Goal: Task Accomplishment & Management: Complete application form

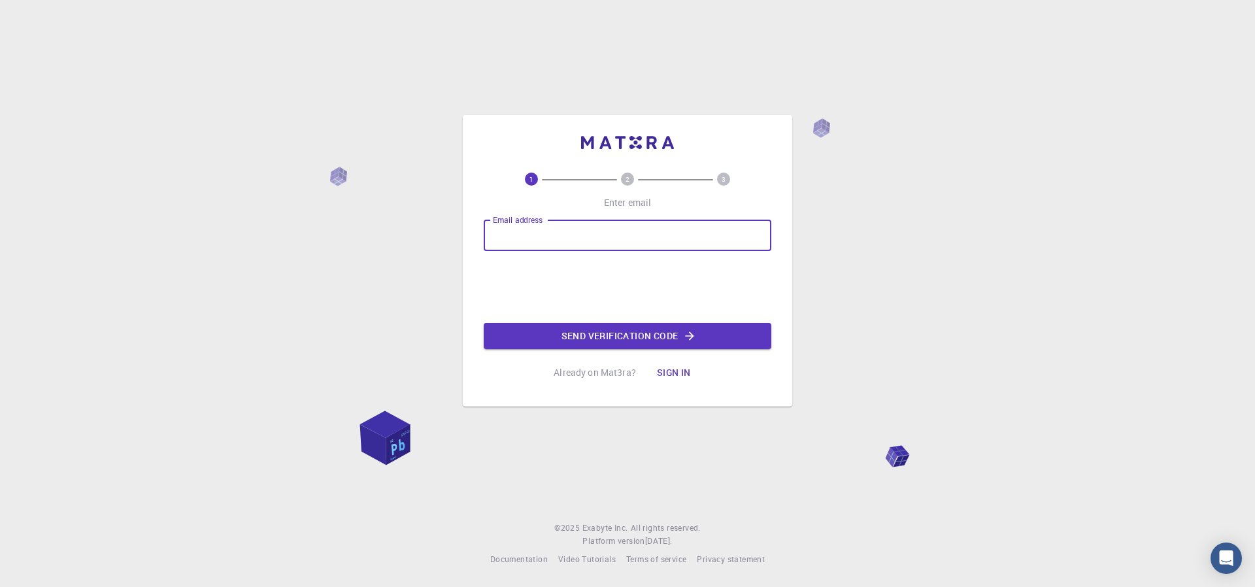
click at [626, 224] on input "Email address" at bounding box center [628, 235] width 288 height 31
type input "[EMAIL_ADDRESS][DOMAIN_NAME]"
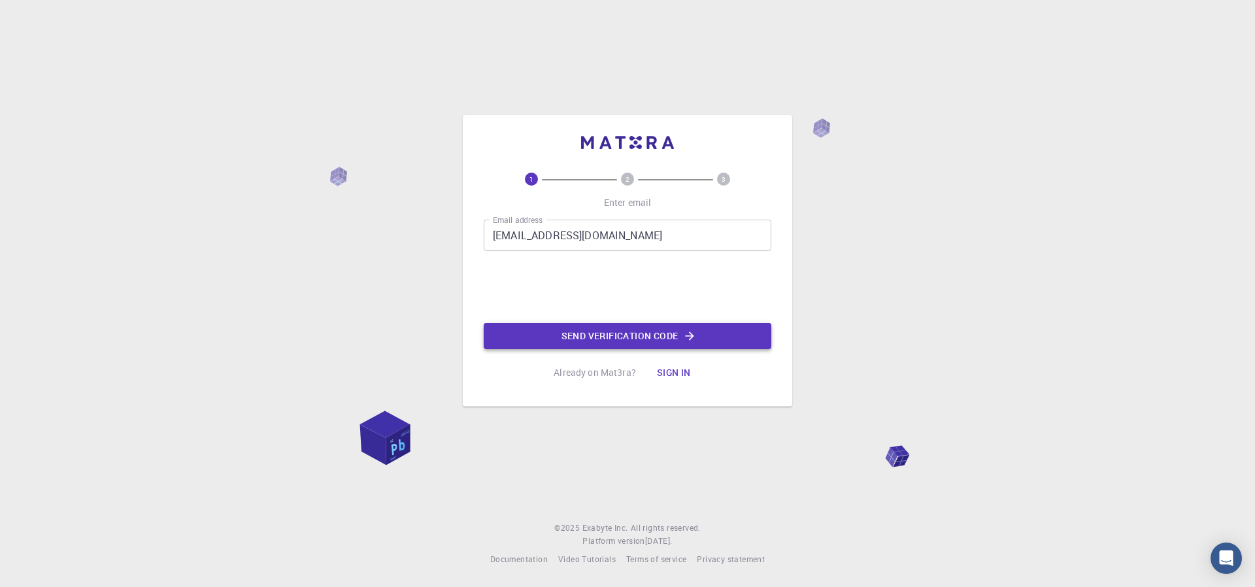
click at [609, 329] on button "Send verification code" at bounding box center [628, 336] width 288 height 26
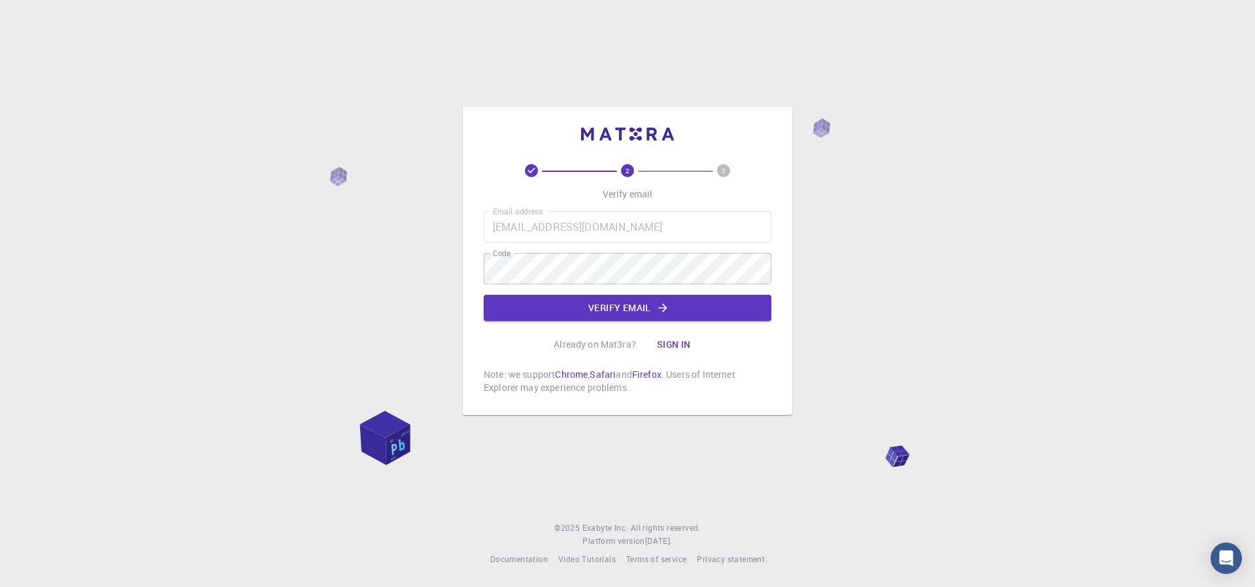
click at [558, 294] on div "Email address [EMAIL_ADDRESS][DOMAIN_NAME] Email address Code Code Verify email" at bounding box center [628, 266] width 288 height 110
click at [548, 301] on button "Verify email" at bounding box center [628, 308] width 288 height 26
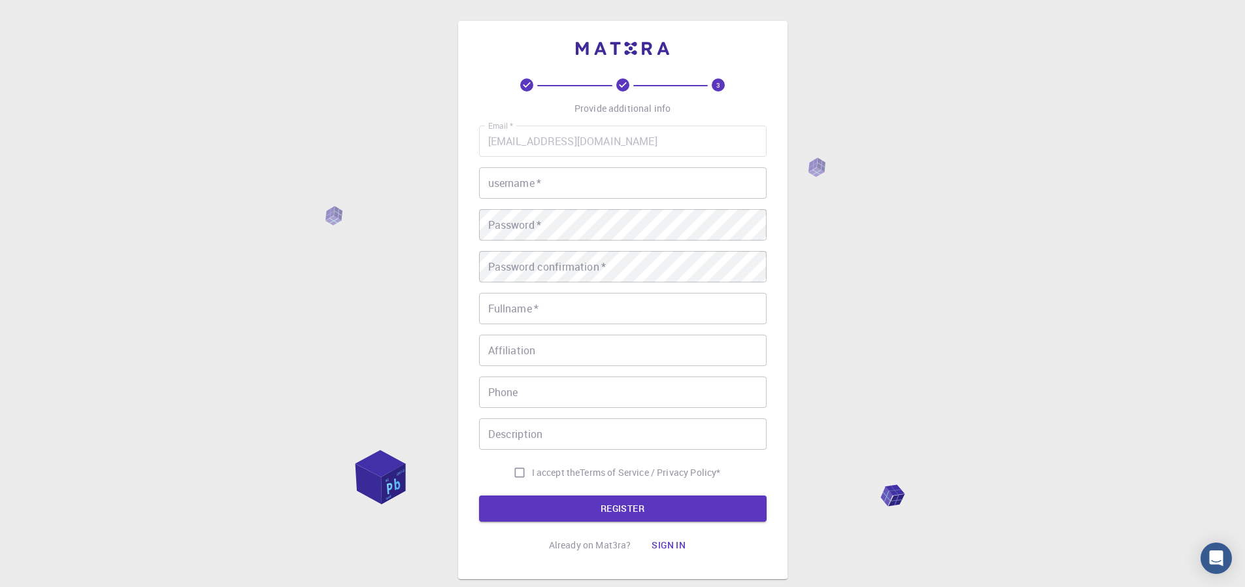
click at [578, 178] on input "username   *" at bounding box center [623, 182] width 288 height 31
type input "t"
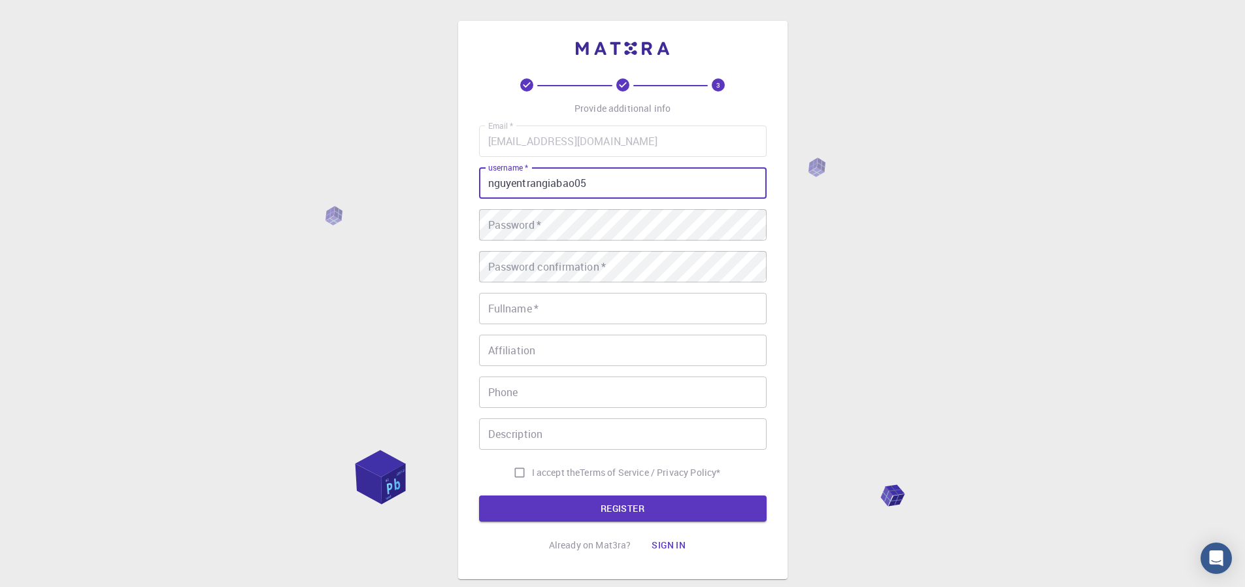
type input "nguyentrangiabao05"
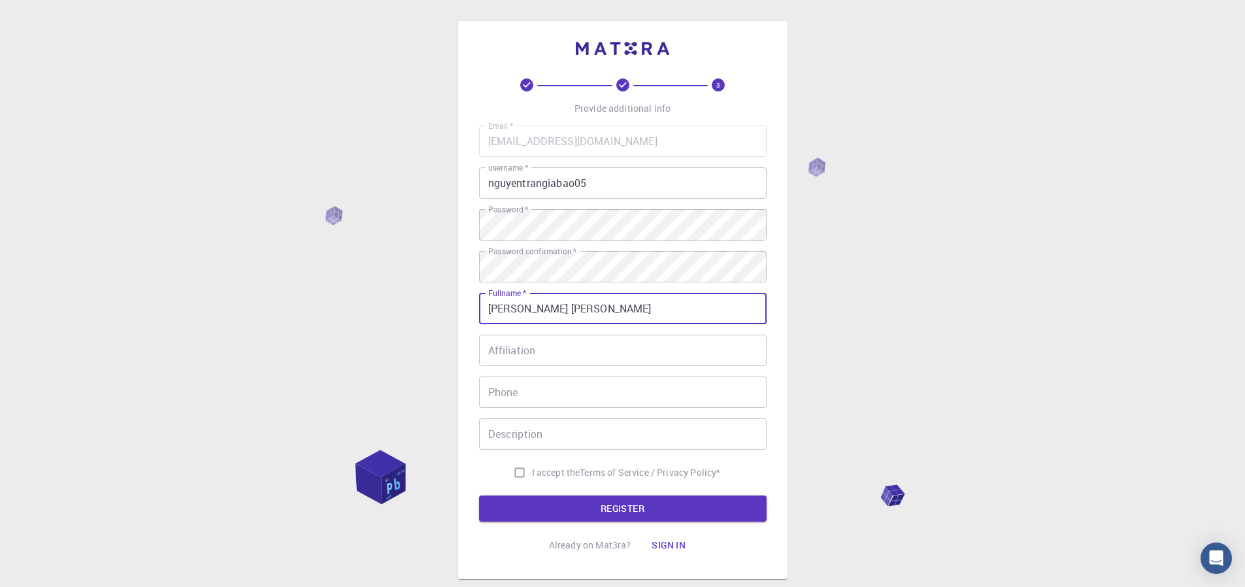
type input "[PERSON_NAME] [PERSON_NAME]"
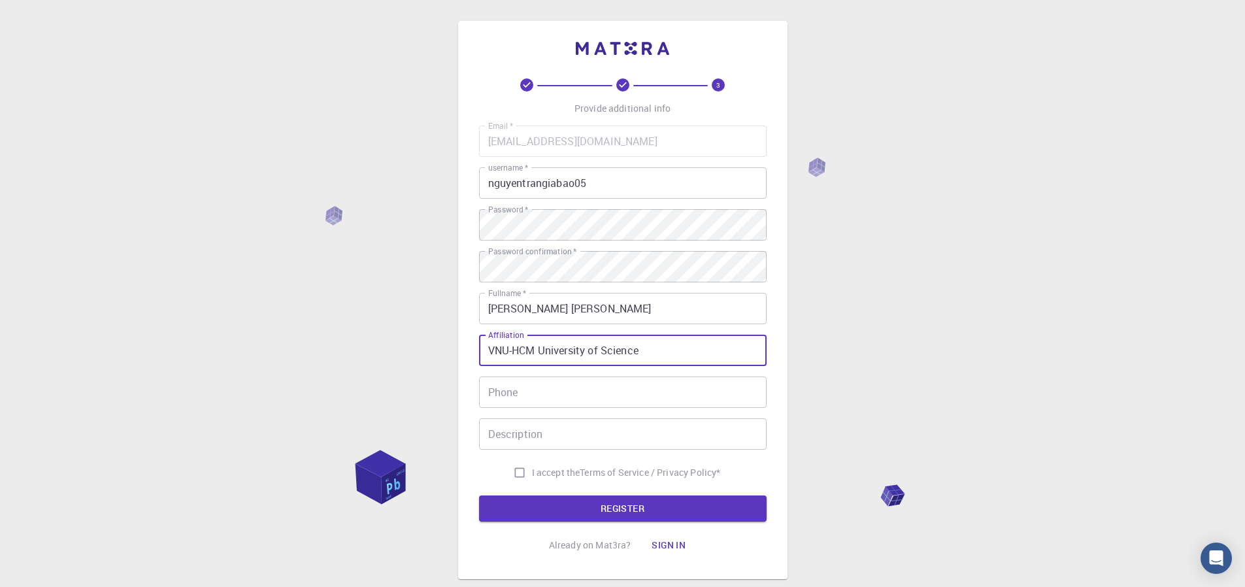
type input "VNU-HCM University of Science"
click at [538, 387] on input "Phone" at bounding box center [623, 392] width 288 height 31
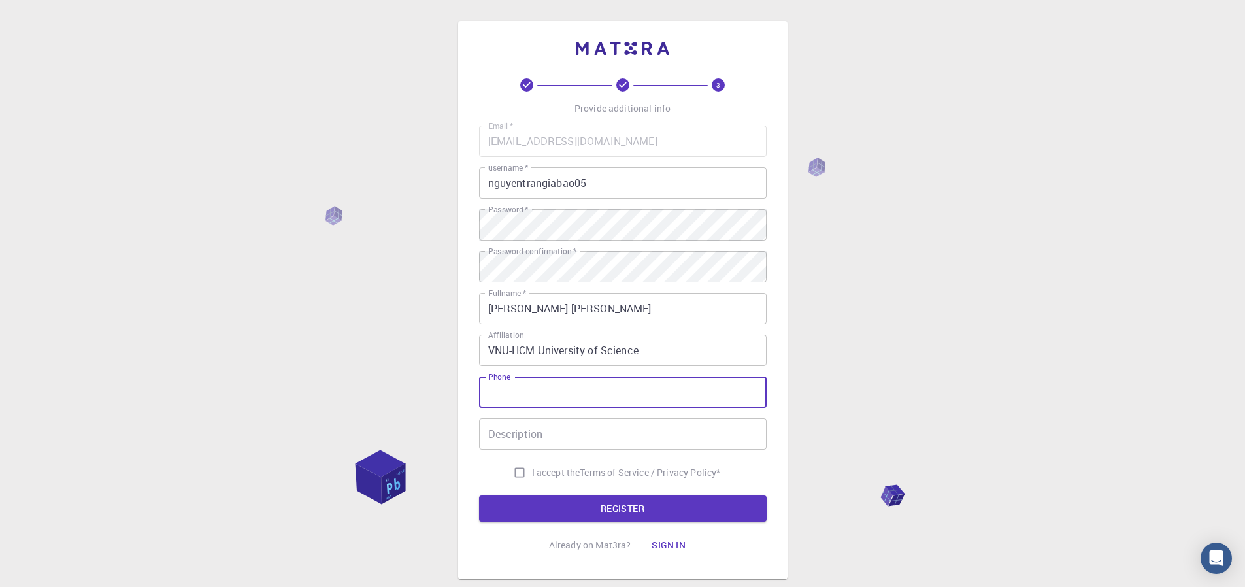
type input "0398939470"
click at [522, 480] on input "I accept the Terms of Service / Privacy Policy *" at bounding box center [519, 472] width 25 height 25
checkbox input "true"
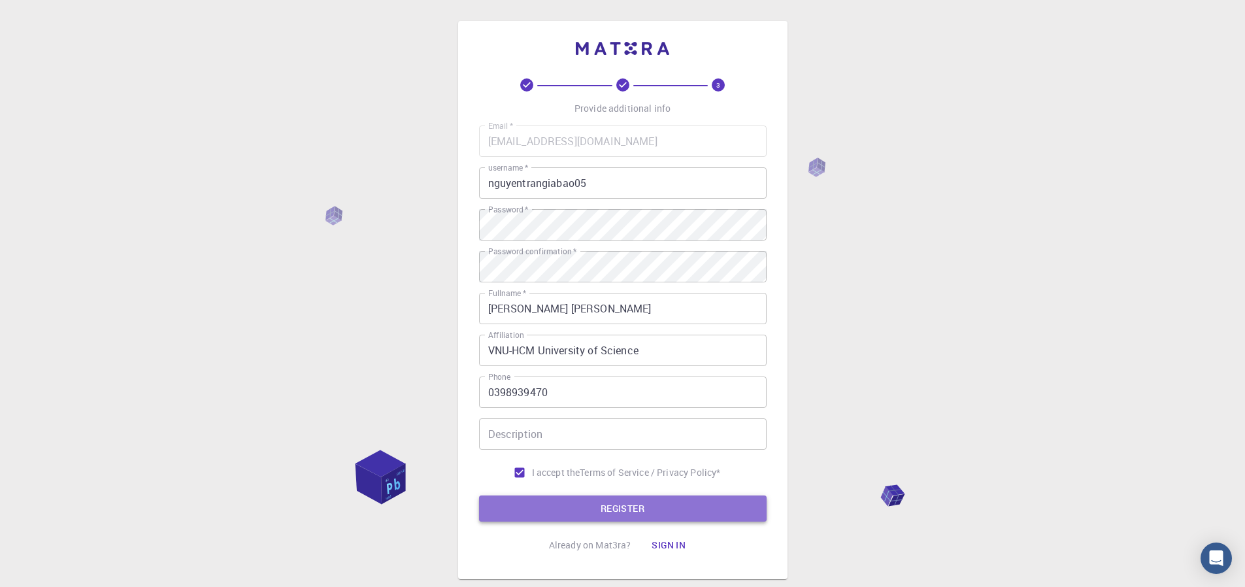
click at [530, 507] on button "REGISTER" at bounding box center [623, 509] width 288 height 26
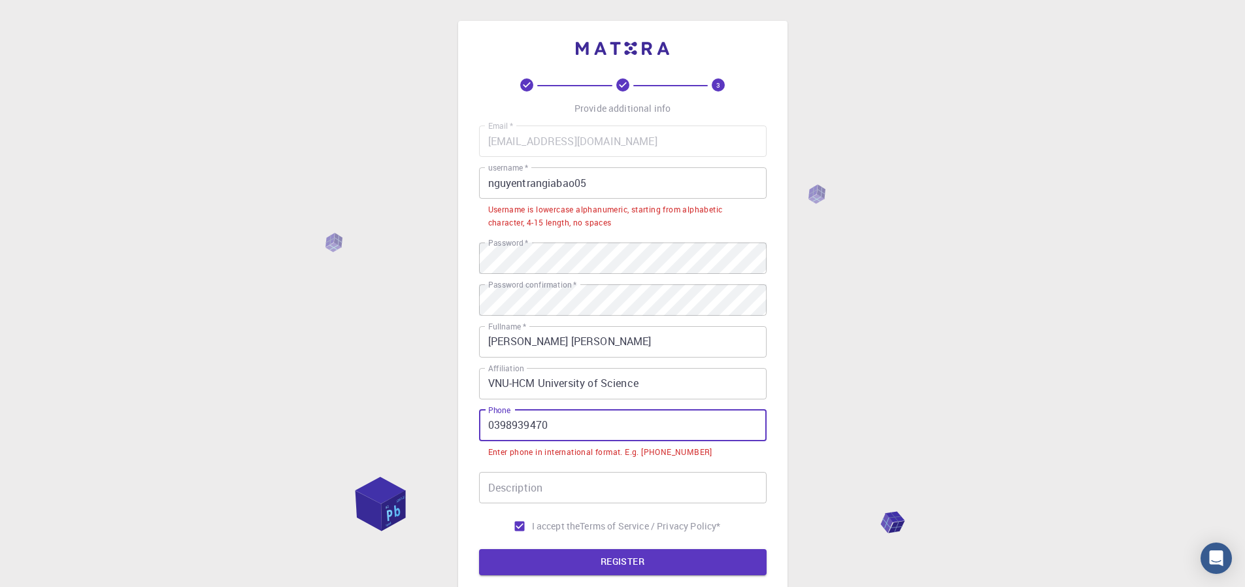
click at [648, 437] on input "0398939470" at bounding box center [623, 425] width 288 height 31
click at [647, 437] on input "0398939470" at bounding box center [623, 425] width 288 height 31
click at [647, 436] on input "0398939470" at bounding box center [623, 425] width 288 height 31
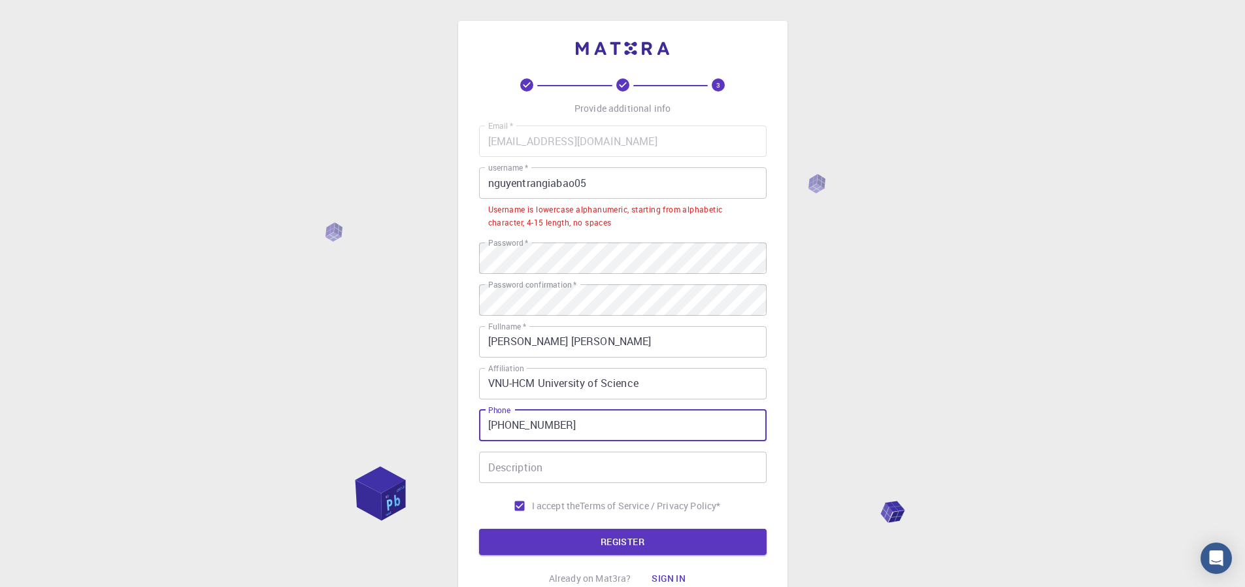
type input "[PHONE_NUMBER]"
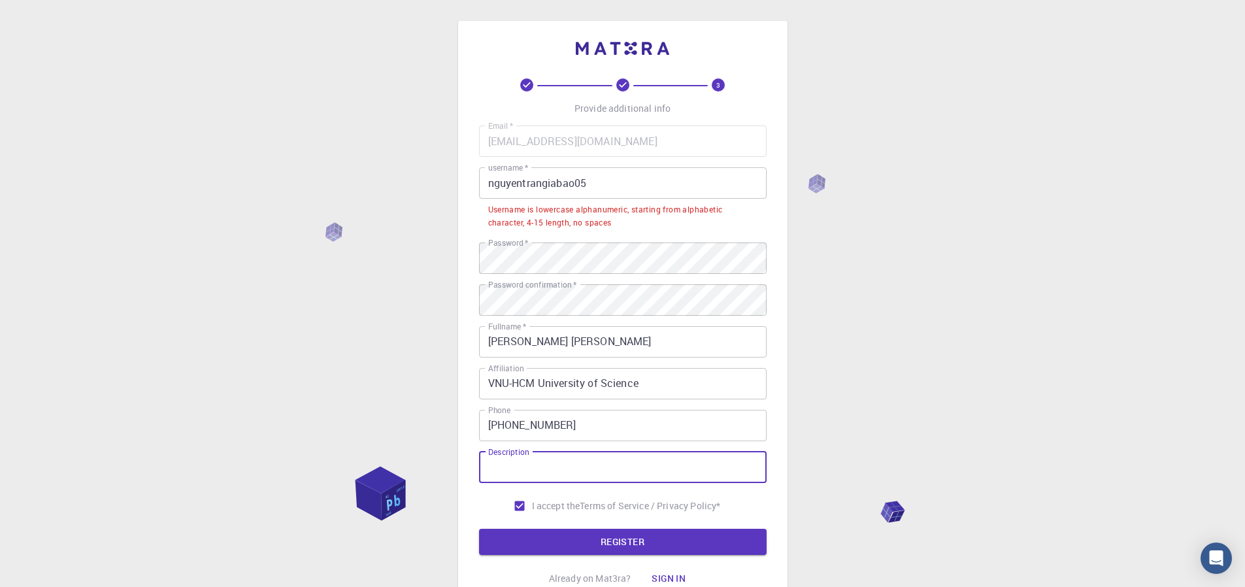
click at [547, 458] on input "Description" at bounding box center [623, 467] width 288 height 31
type input "Student"
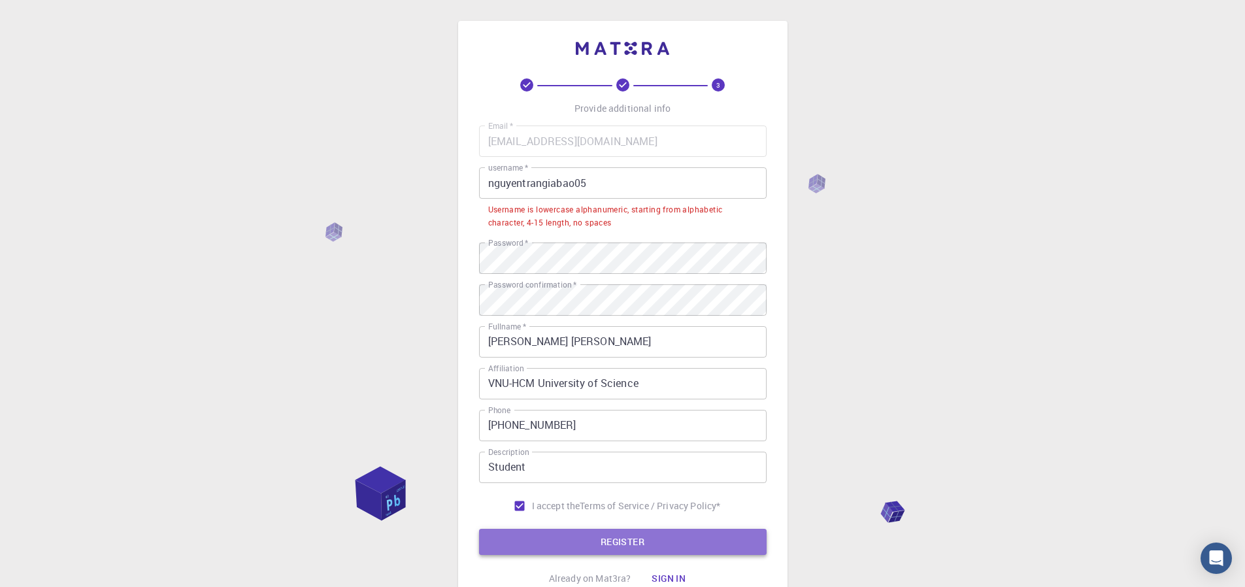
click at [592, 548] on button "REGISTER" at bounding box center [623, 542] width 288 height 26
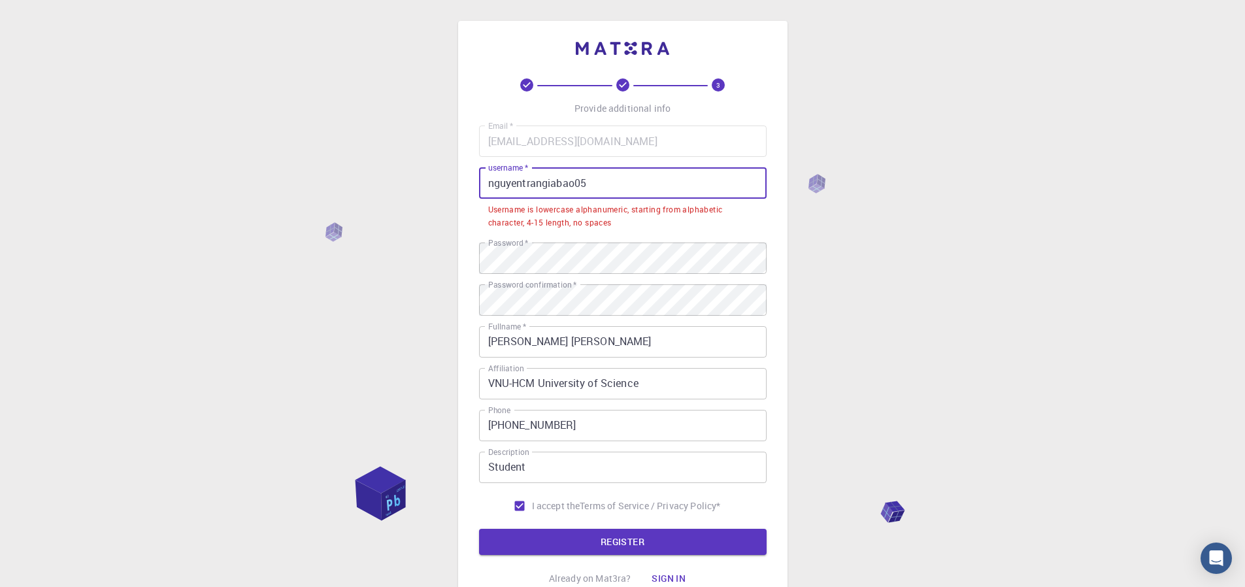
click at [650, 184] on input "nguyentrangiabao05" at bounding box center [623, 182] width 288 height 31
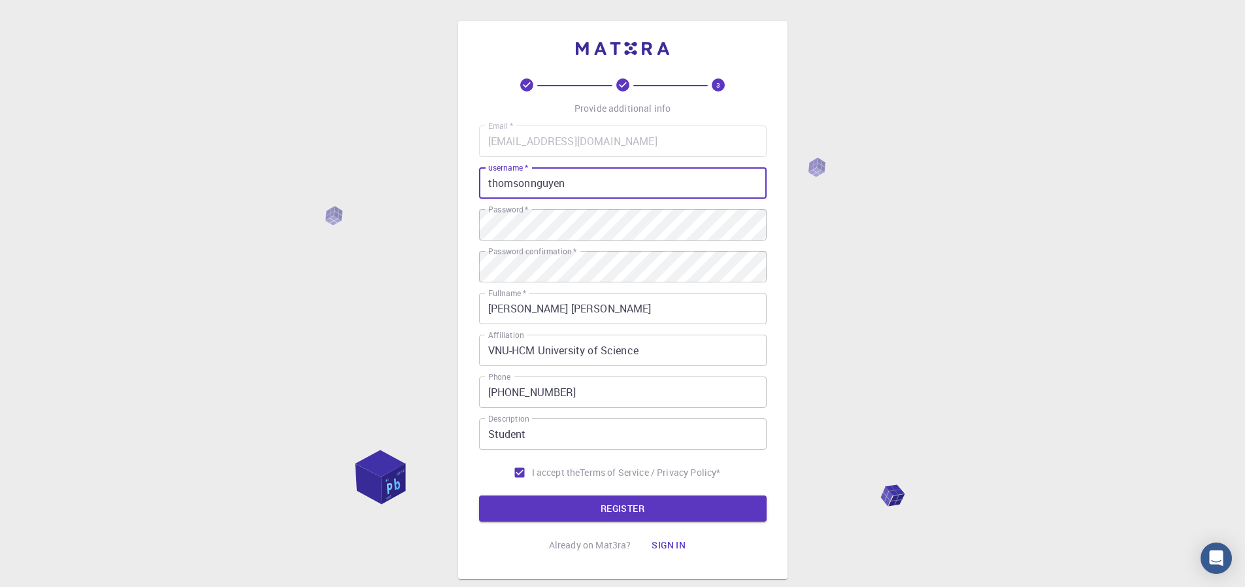
type input "thomsonnguyen"
click at [479, 496] on button "REGISTER" at bounding box center [623, 509] width 288 height 26
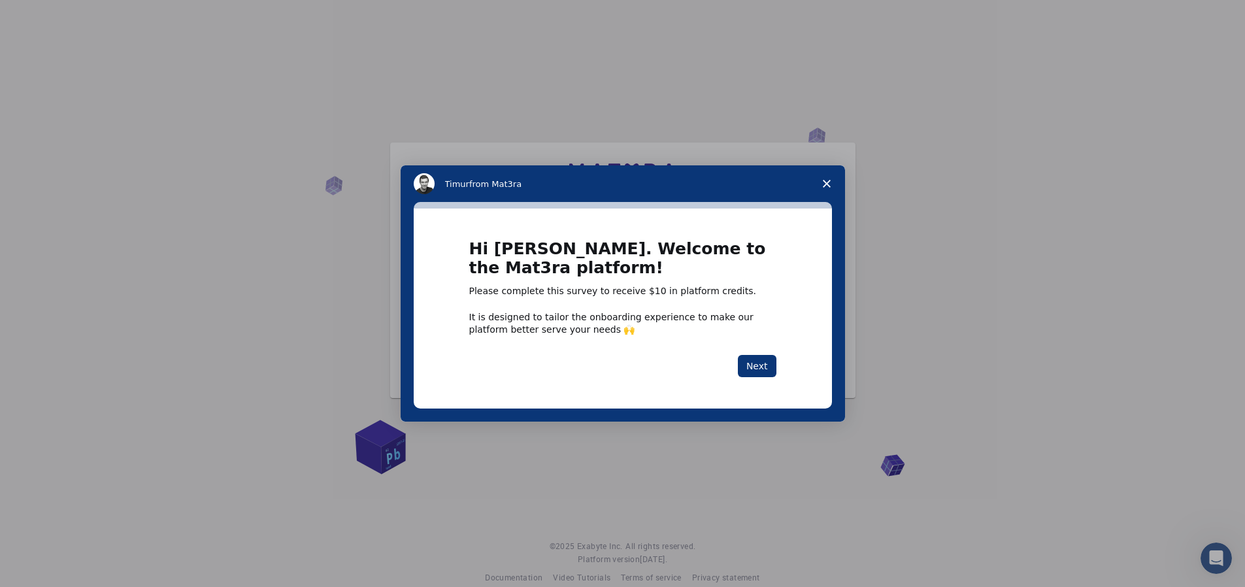
click at [824, 190] on span "Close survey" at bounding box center [827, 183] width 37 height 37
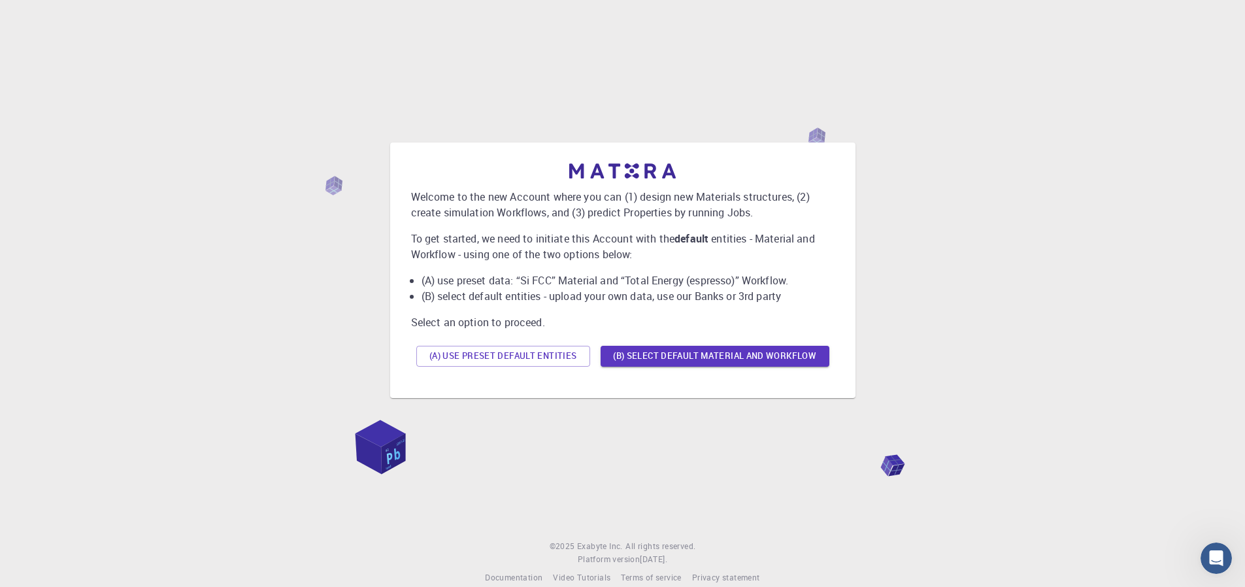
click at [718, 241] on p "To get started, we need to initiate this Account with the default entities - Ma…" at bounding box center [623, 246] width 424 height 31
click at [707, 239] on b "default" at bounding box center [692, 238] width 34 height 14
click at [688, 238] on b "default" at bounding box center [692, 238] width 34 height 14
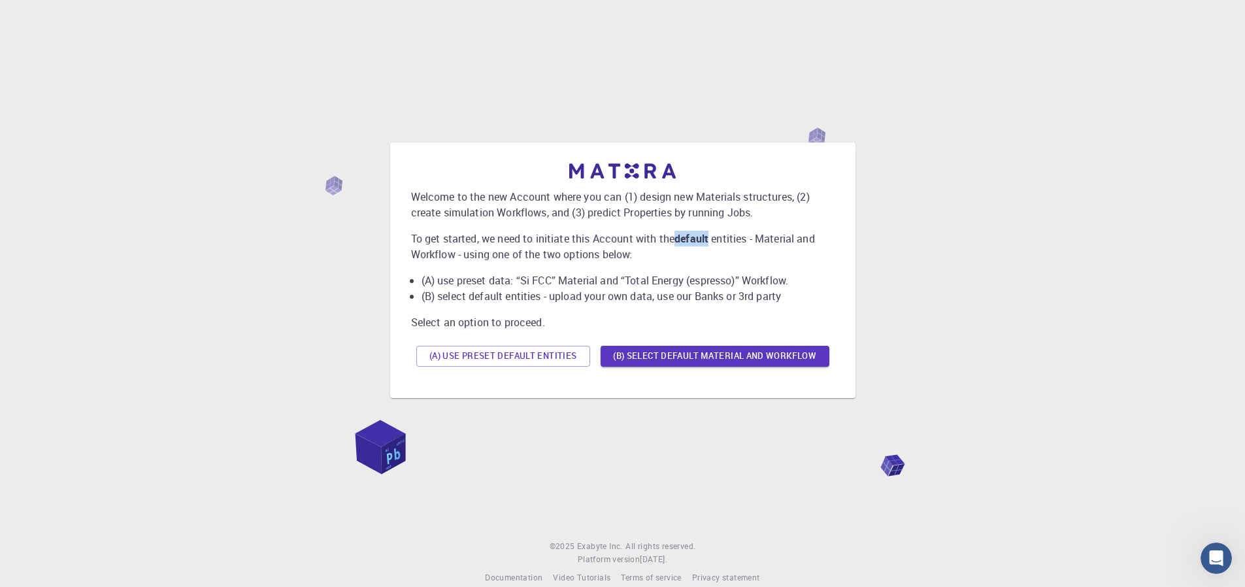
click at [688, 238] on b "default" at bounding box center [692, 238] width 34 height 14
click at [700, 241] on b "default" at bounding box center [692, 238] width 34 height 14
click at [523, 363] on button "(A) Use preset default entities" at bounding box center [503, 356] width 174 height 21
